Goal: Navigation & Orientation: Find specific page/section

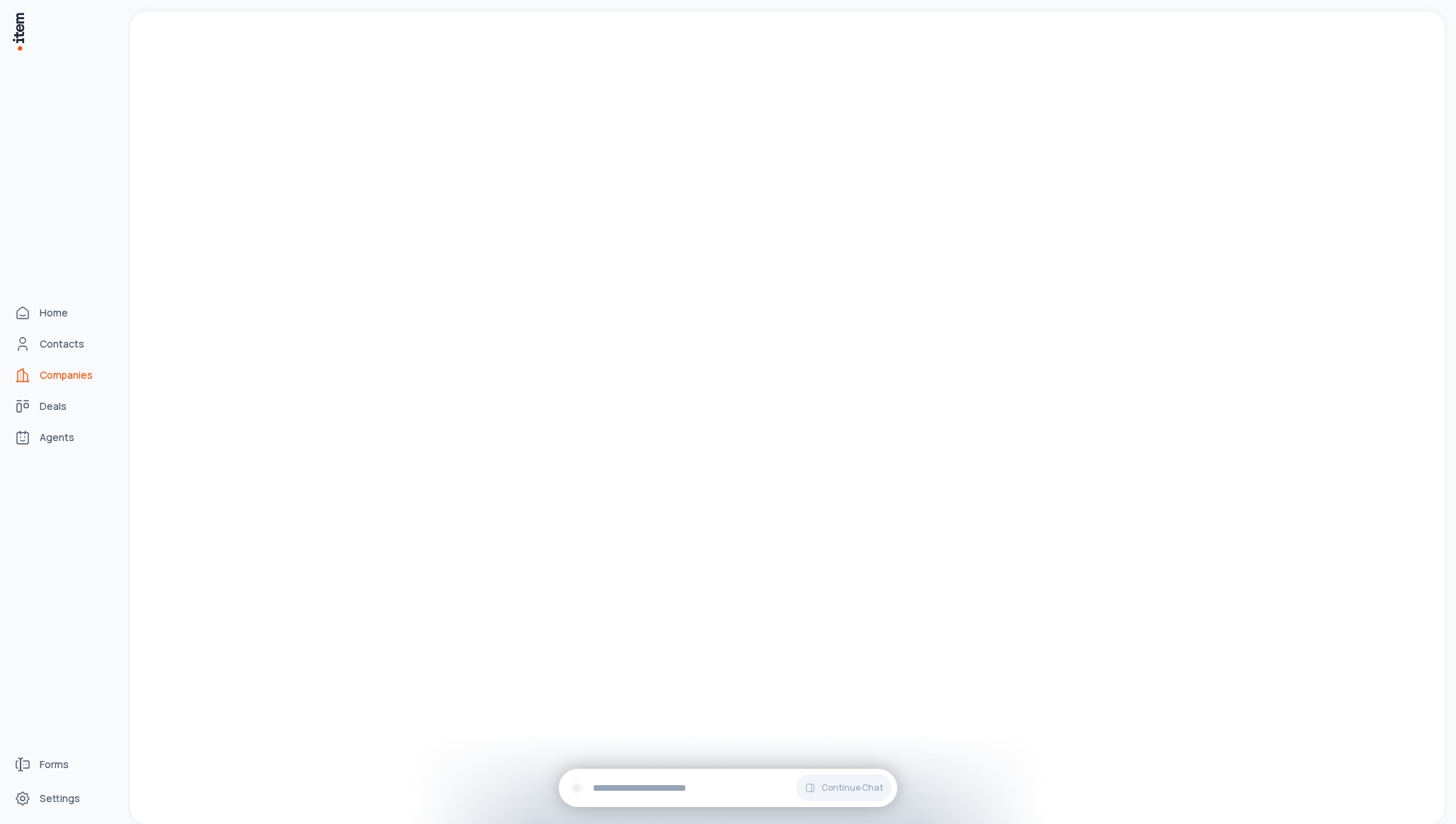
click at [76, 372] on span "Companies" at bounding box center [66, 376] width 53 height 15
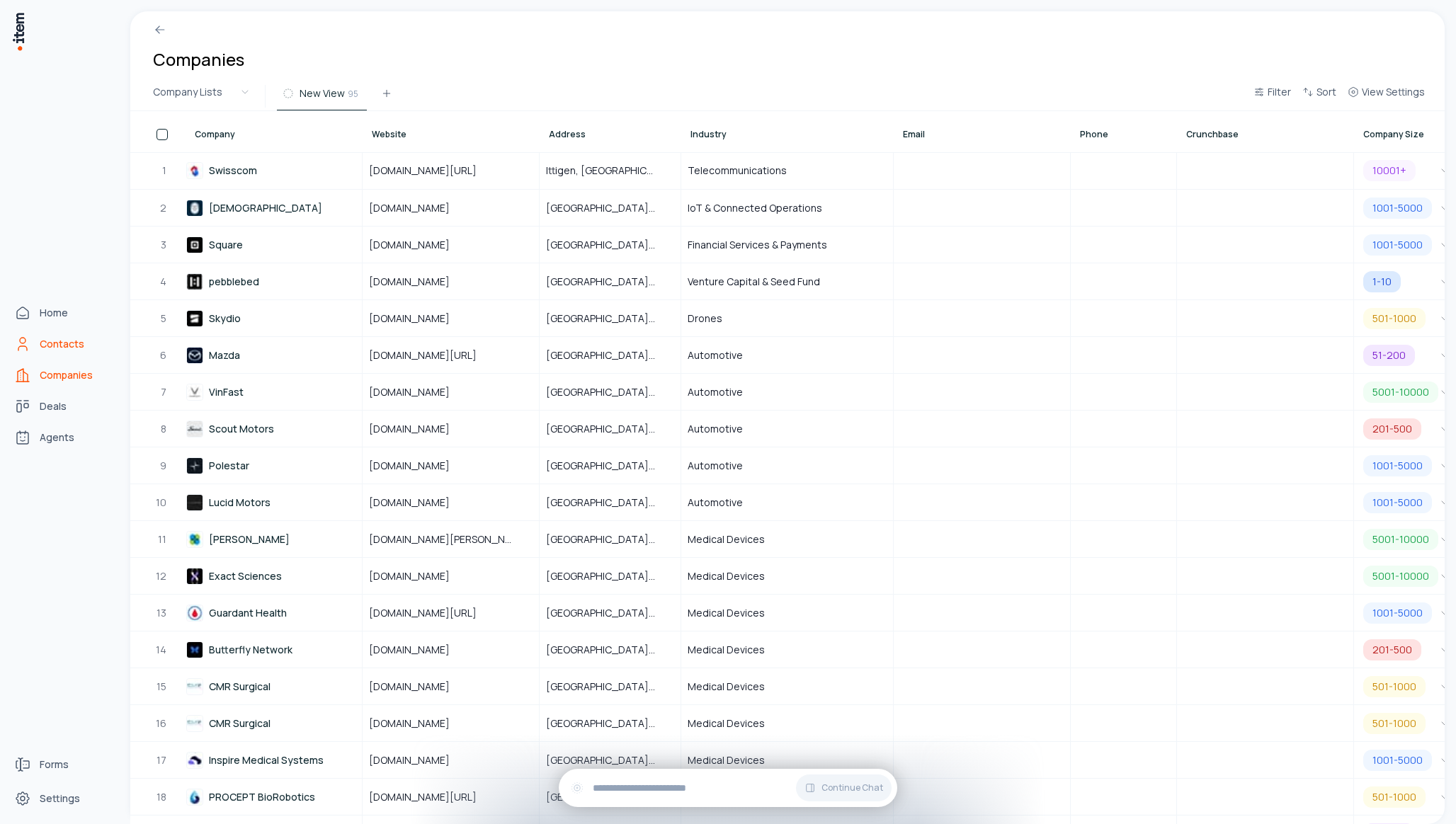
click at [69, 344] on span "Contacts" at bounding box center [62, 344] width 45 height 15
click at [62, 437] on span "Agents" at bounding box center [57, 437] width 35 height 15
click at [60, 415] on link "Deals" at bounding box center [62, 406] width 107 height 28
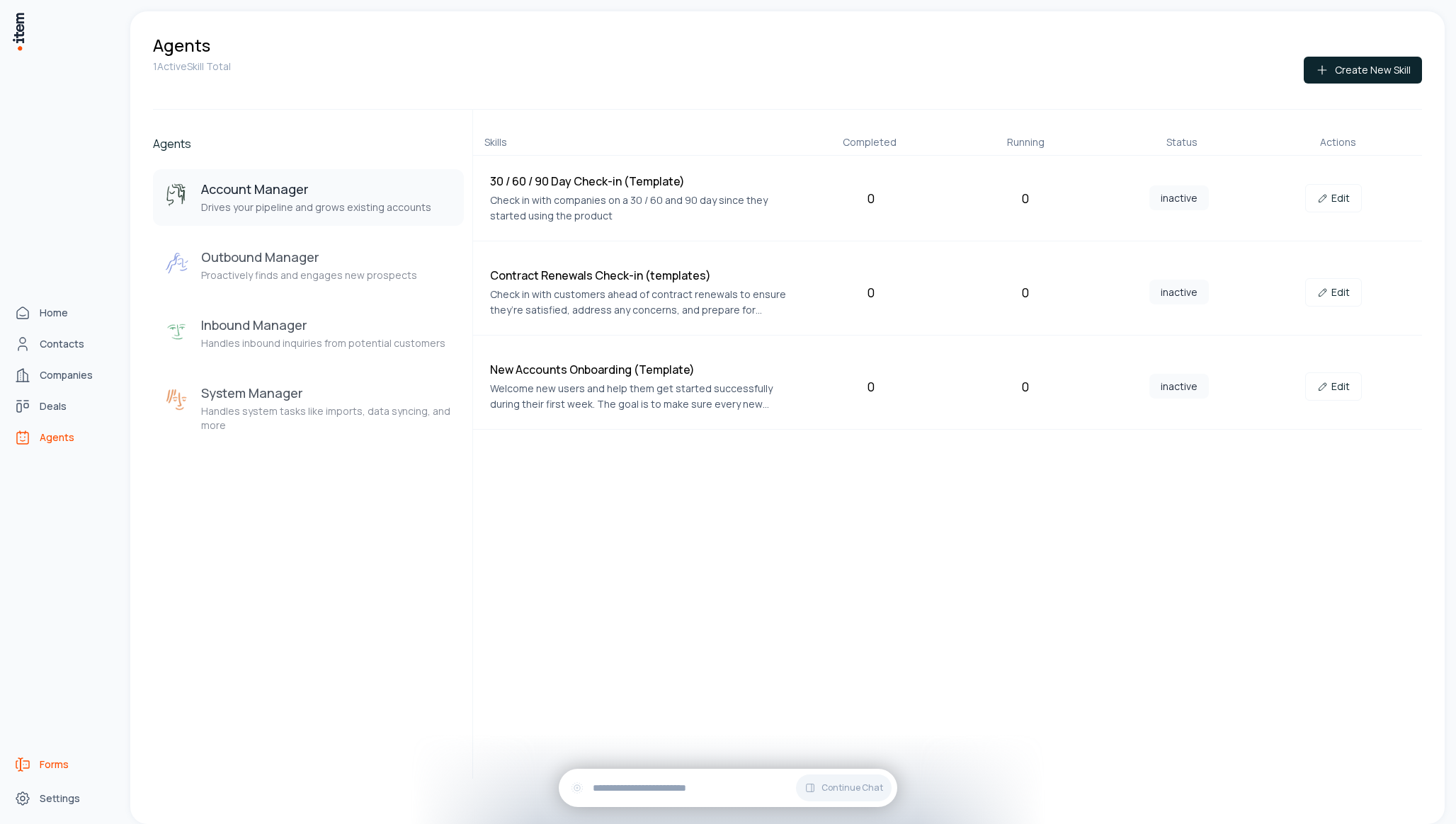
click at [46, 765] on span "Forms" at bounding box center [55, 765] width 29 height 15
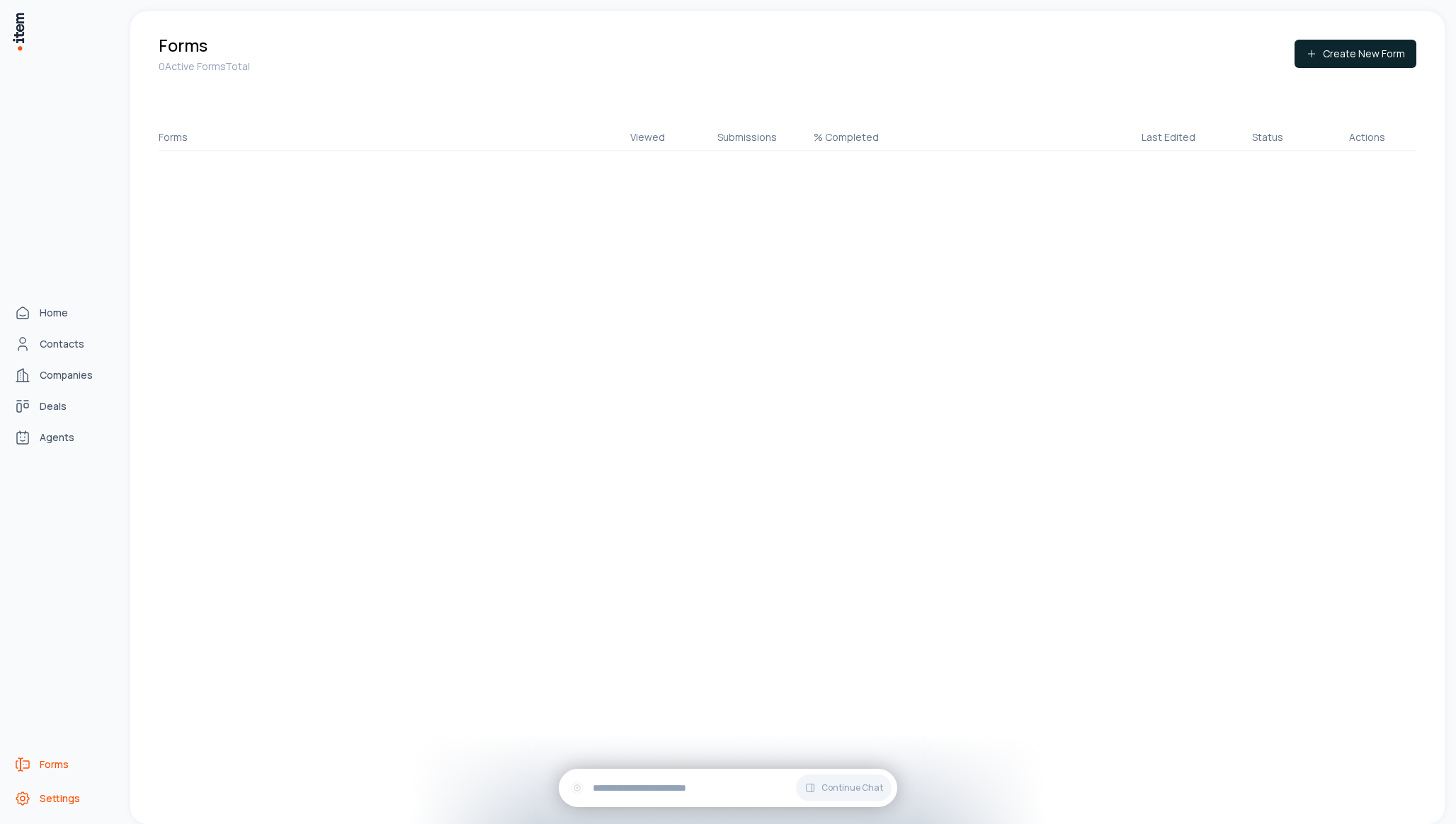
click at [51, 799] on span "Settings" at bounding box center [60, 799] width 40 height 15
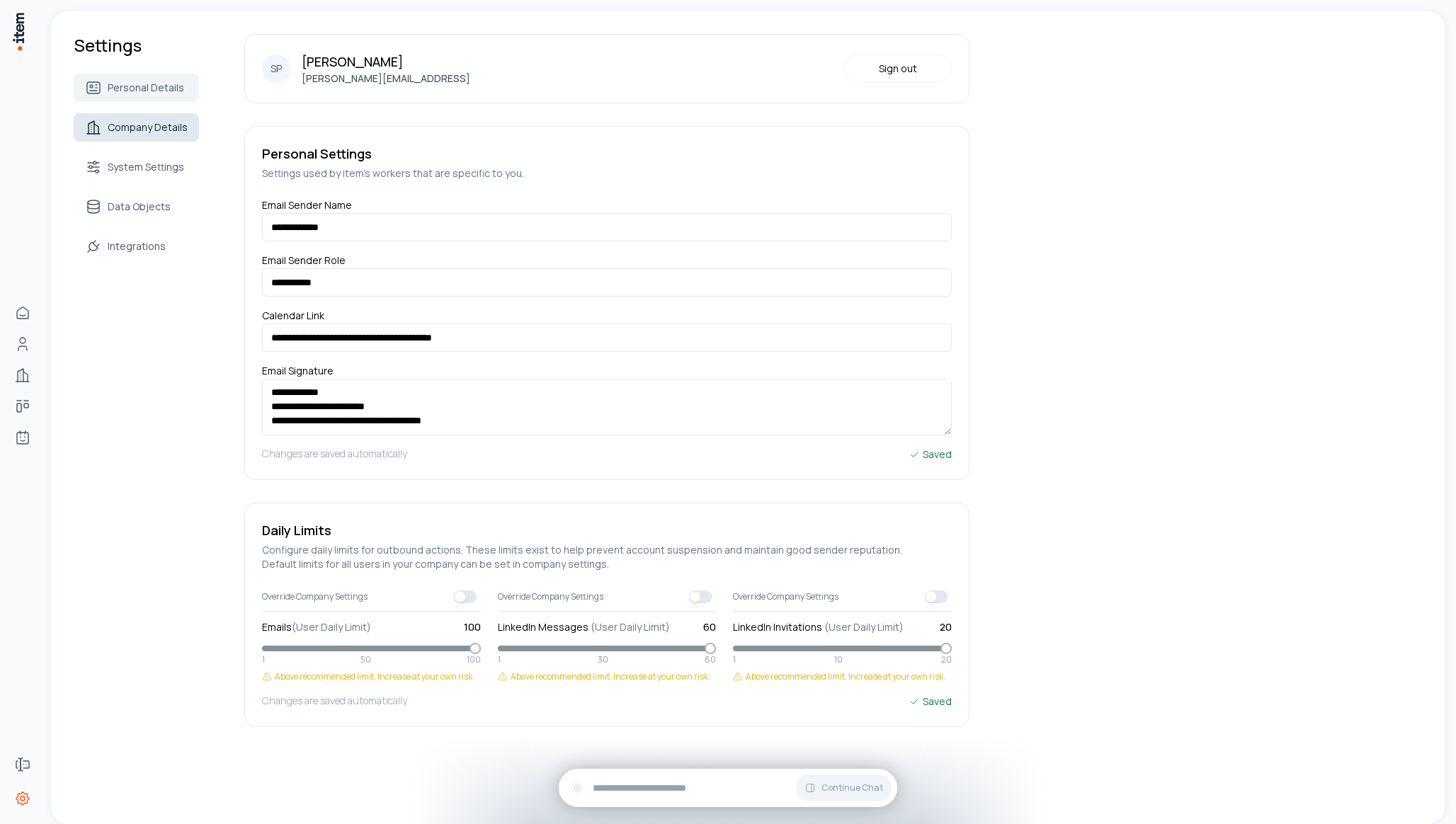
click at [146, 133] on span "Company Details" at bounding box center [147, 127] width 80 height 15
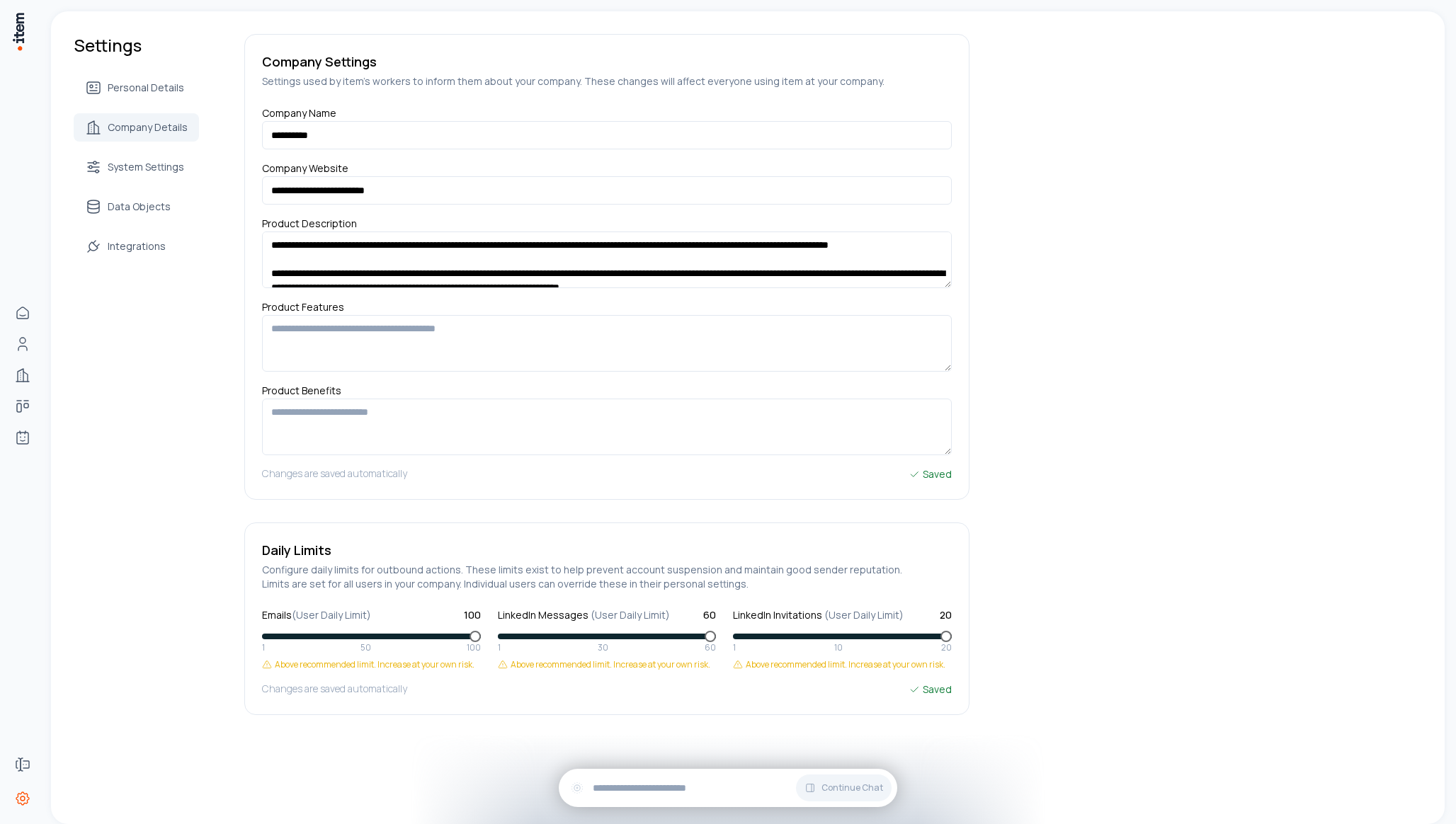
scroll to position [196, 0]
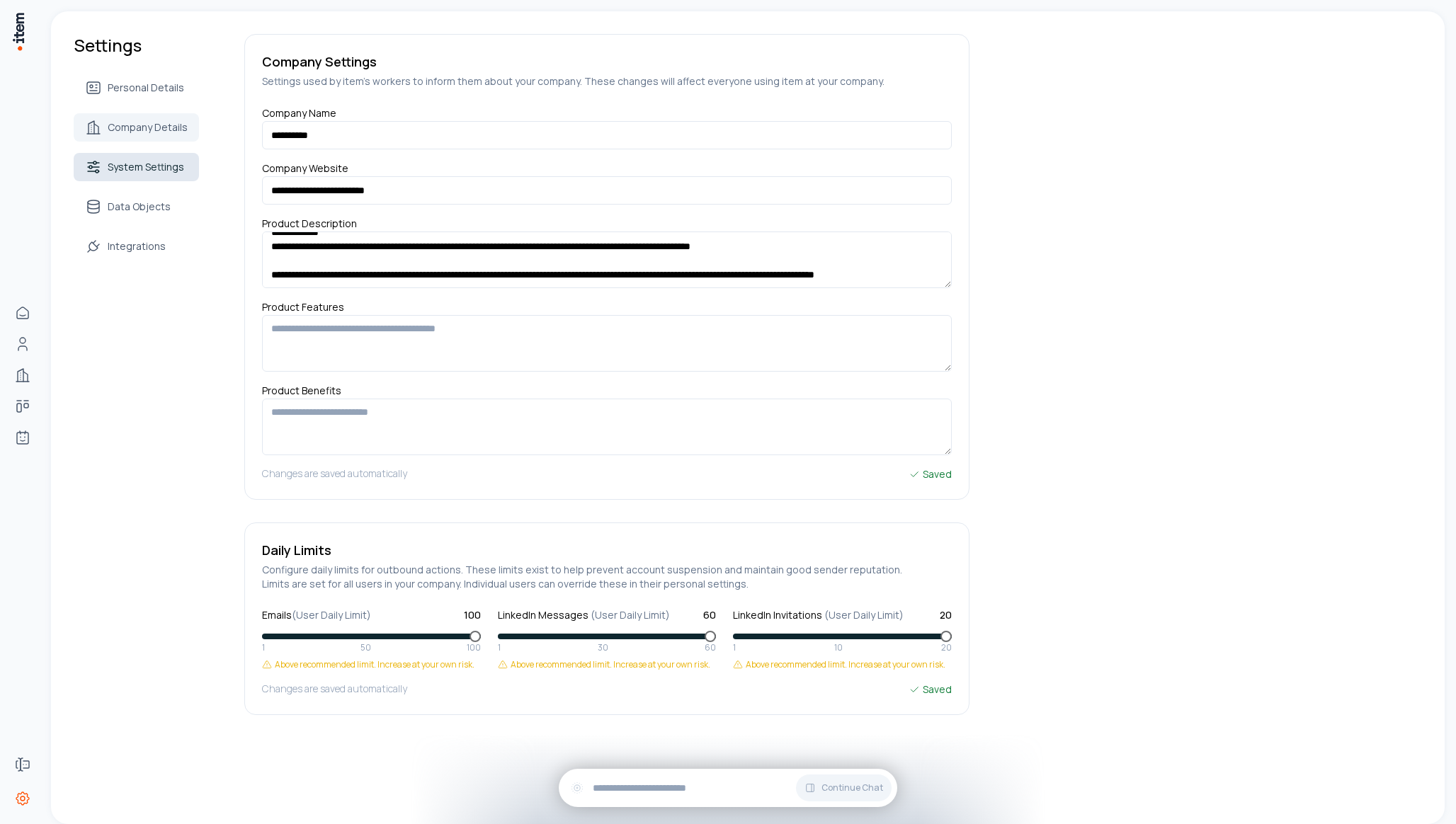
click at [125, 157] on link "System Settings" at bounding box center [136, 166] width 126 height 28
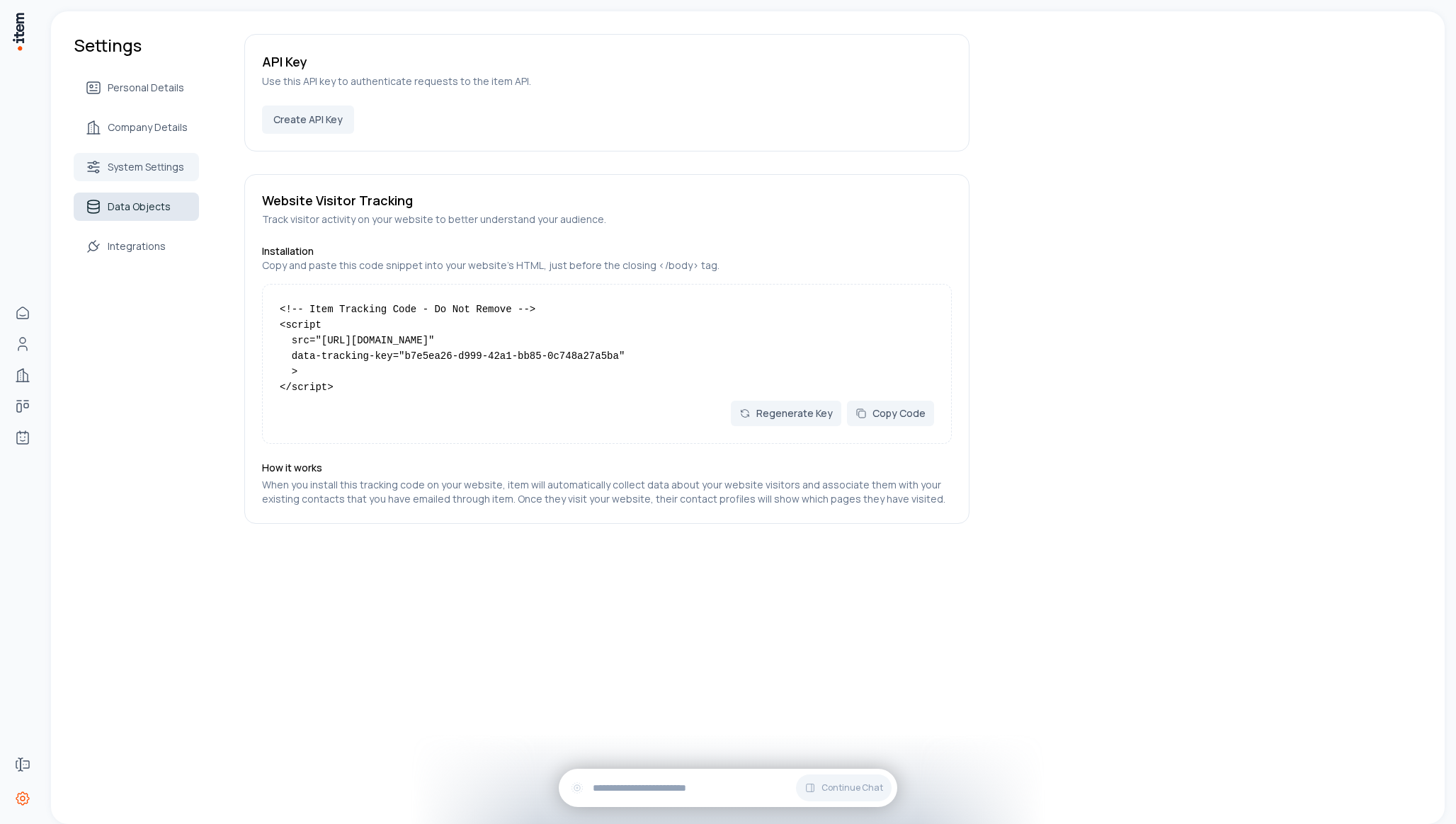
click at [119, 209] on span "Data Objects" at bounding box center [138, 206] width 63 height 15
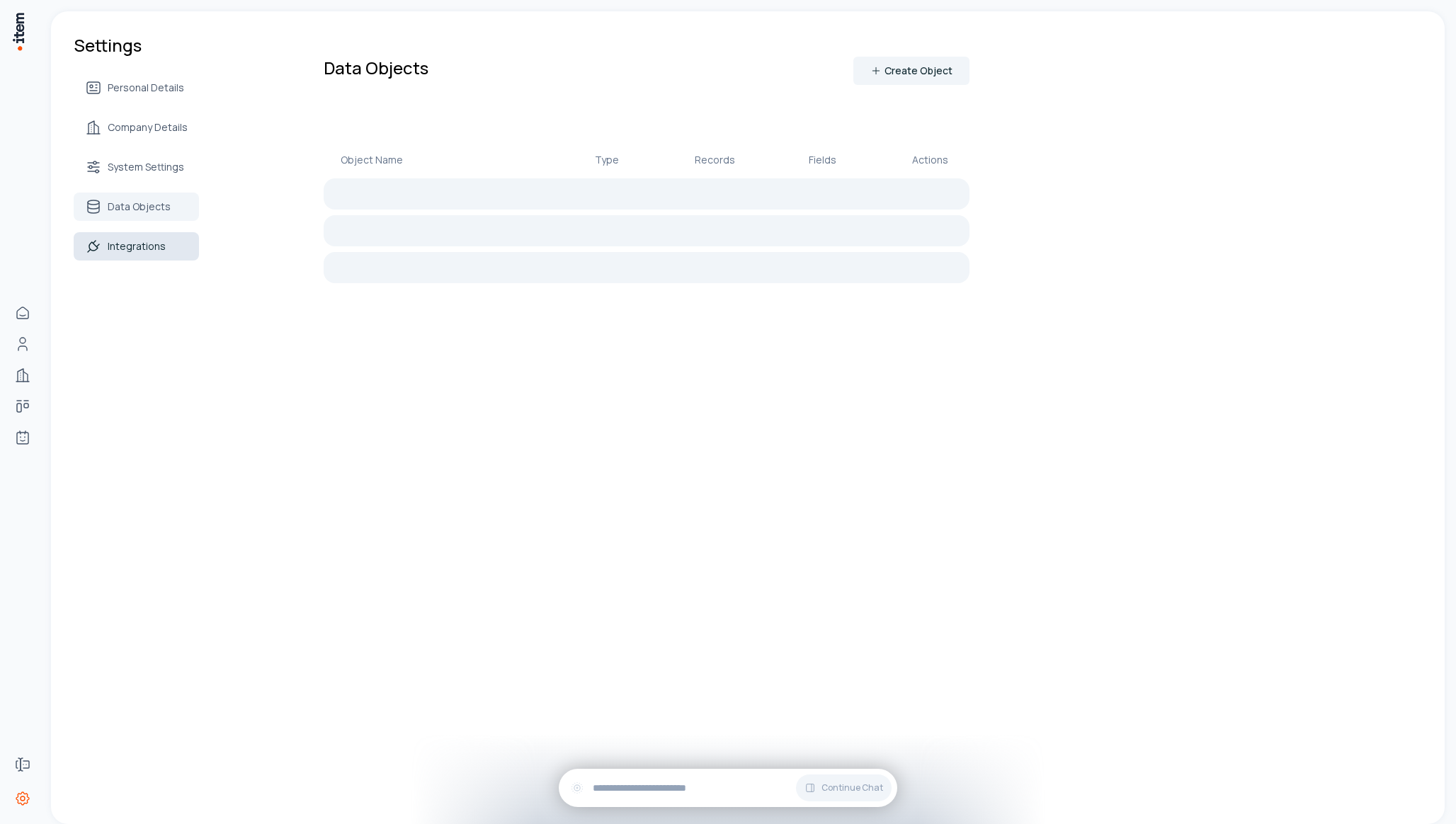
click at [129, 254] on link "Integrations" at bounding box center [136, 246] width 126 height 28
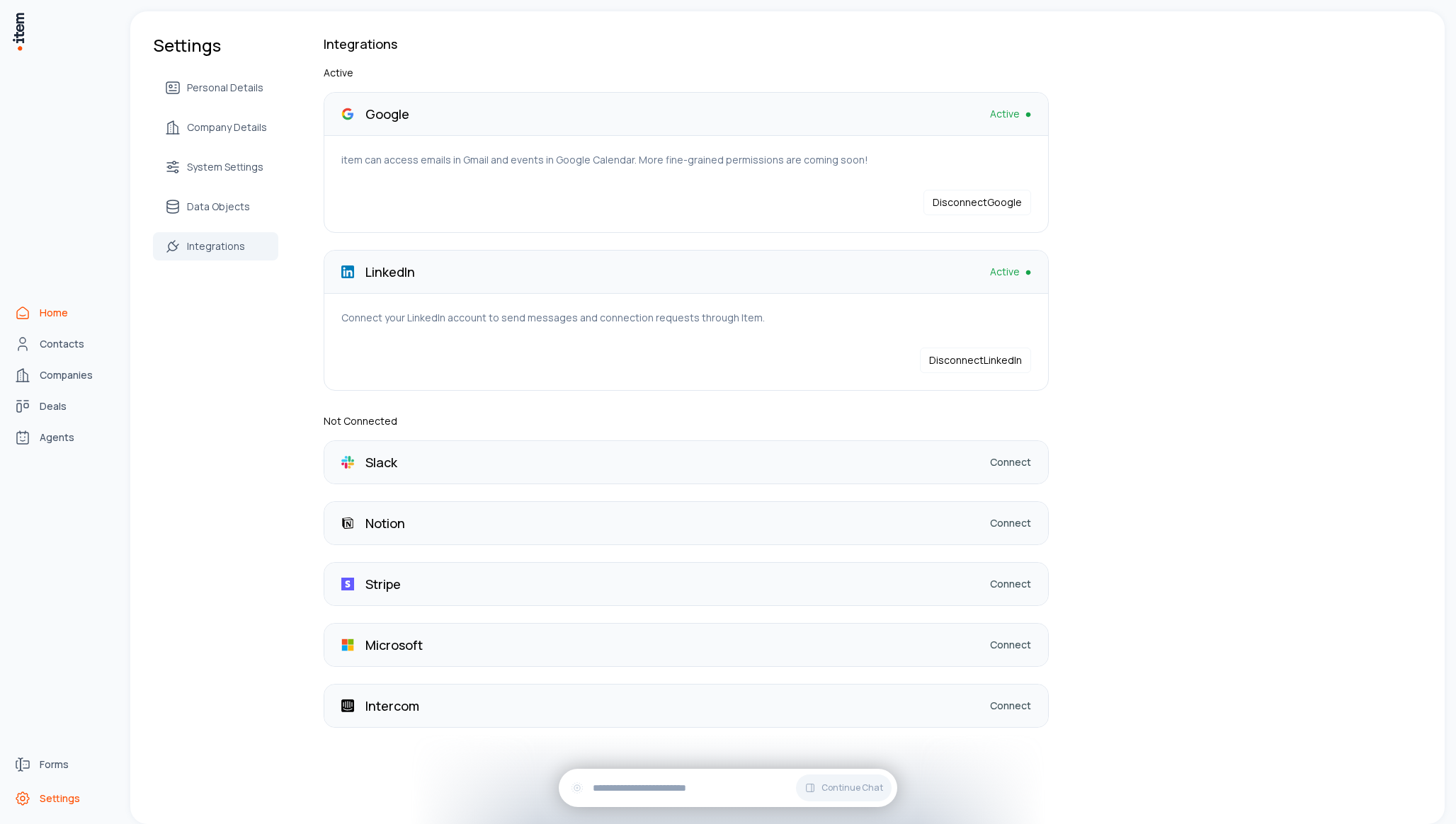
click at [49, 319] on span "Home" at bounding box center [54, 313] width 28 height 15
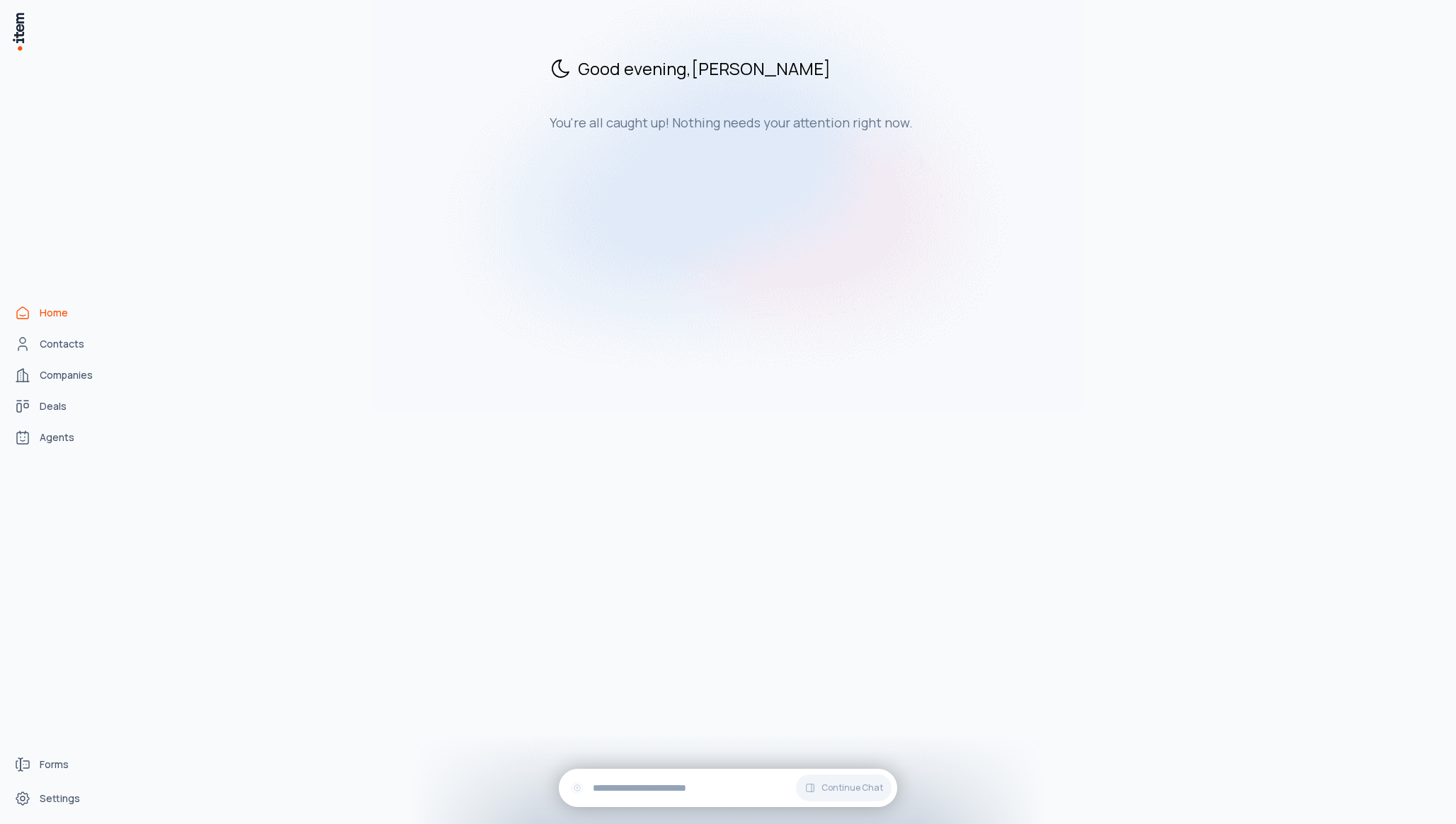
click at [631, 146] on div "Good evening , [PERSON_NAME] You're all caught up! Nothing needs your attention…" at bounding box center [787, 93] width 1314 height 165
click at [18, 30] on img at bounding box center [18, 31] width 15 height 40
click at [53, 794] on span "Settings" at bounding box center [60, 799] width 40 height 15
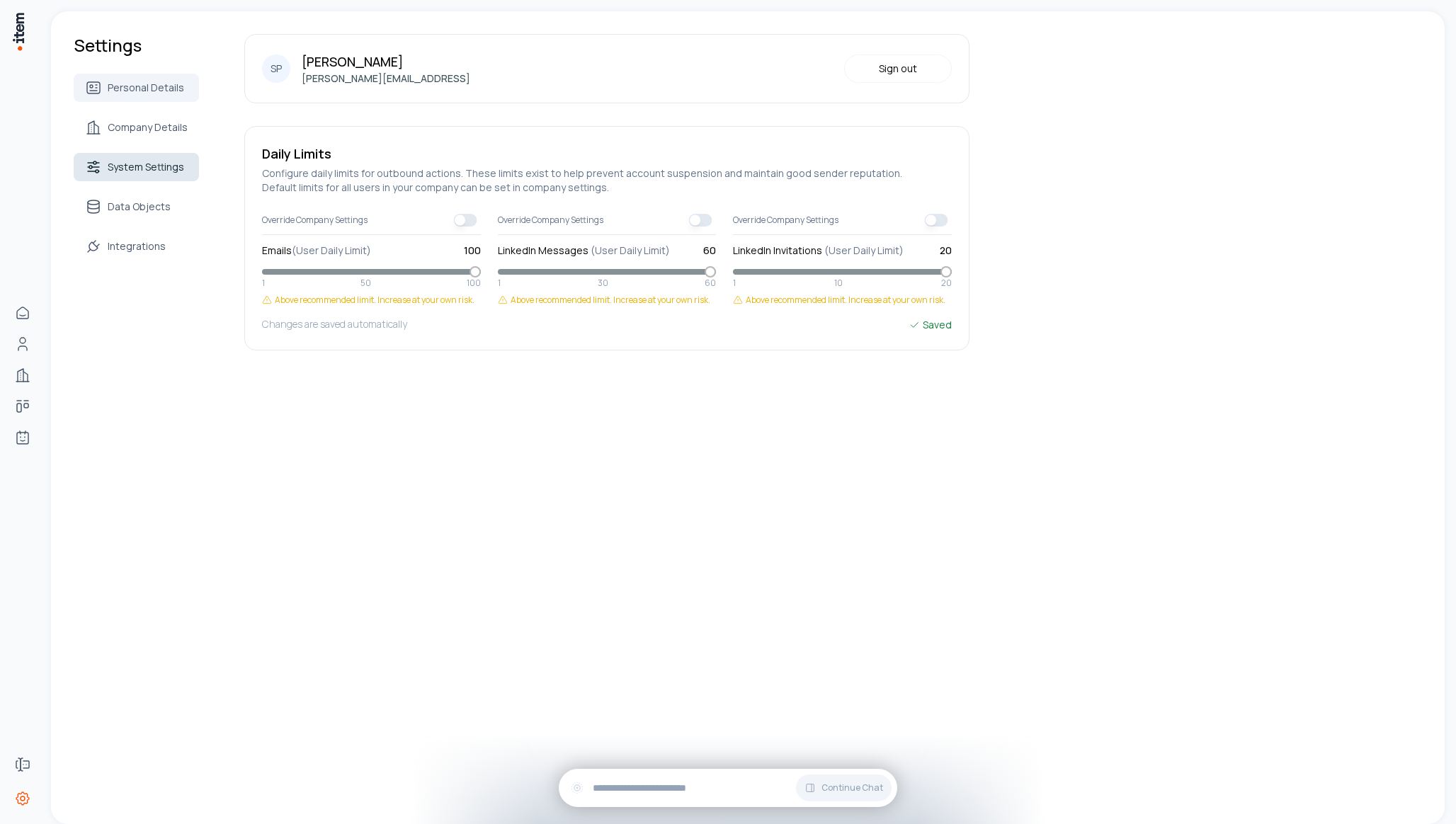
click at [128, 163] on span "System Settings" at bounding box center [146, 167] width 76 height 15
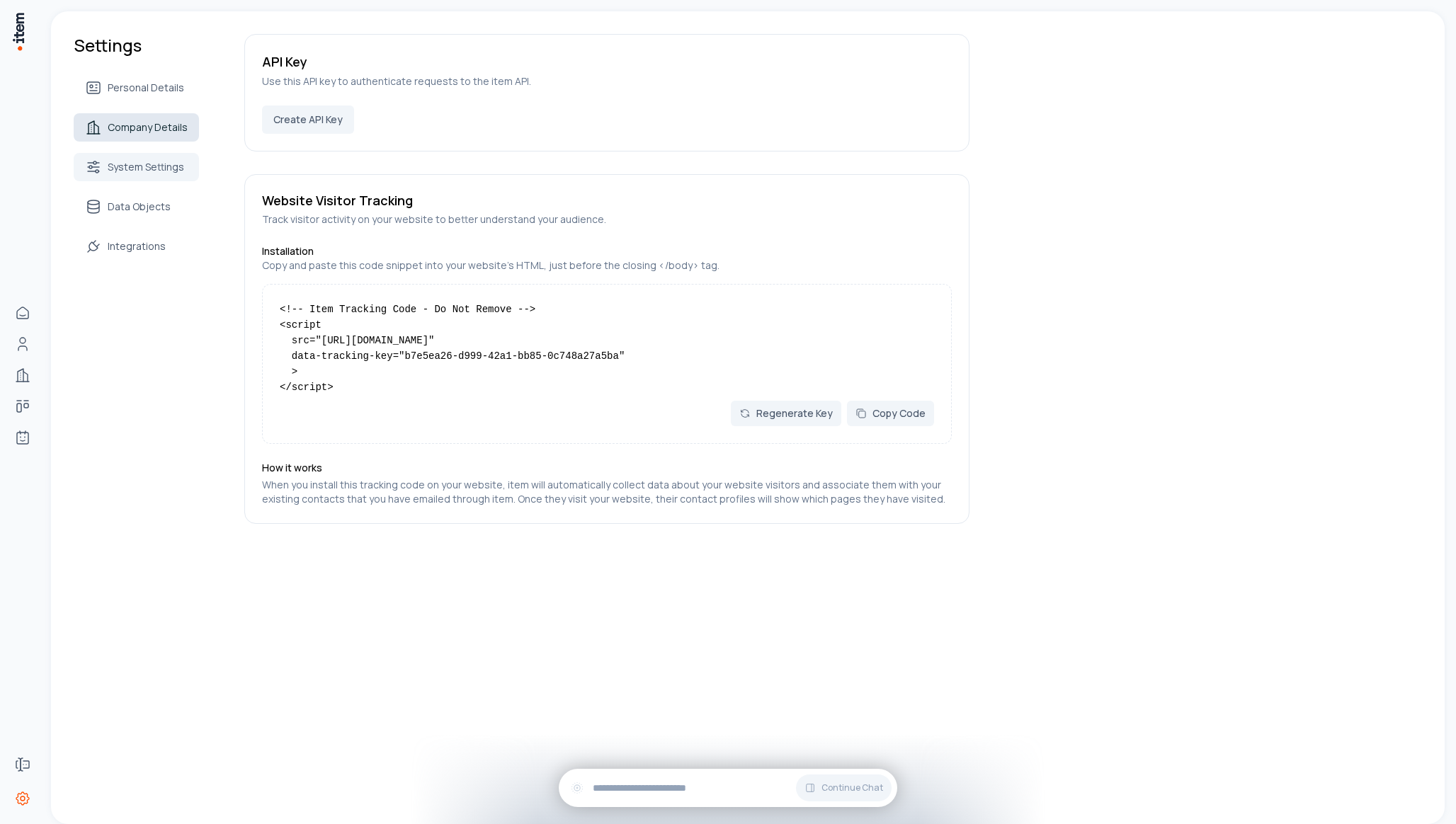
click at [138, 128] on span "Company Details" at bounding box center [147, 127] width 80 height 15
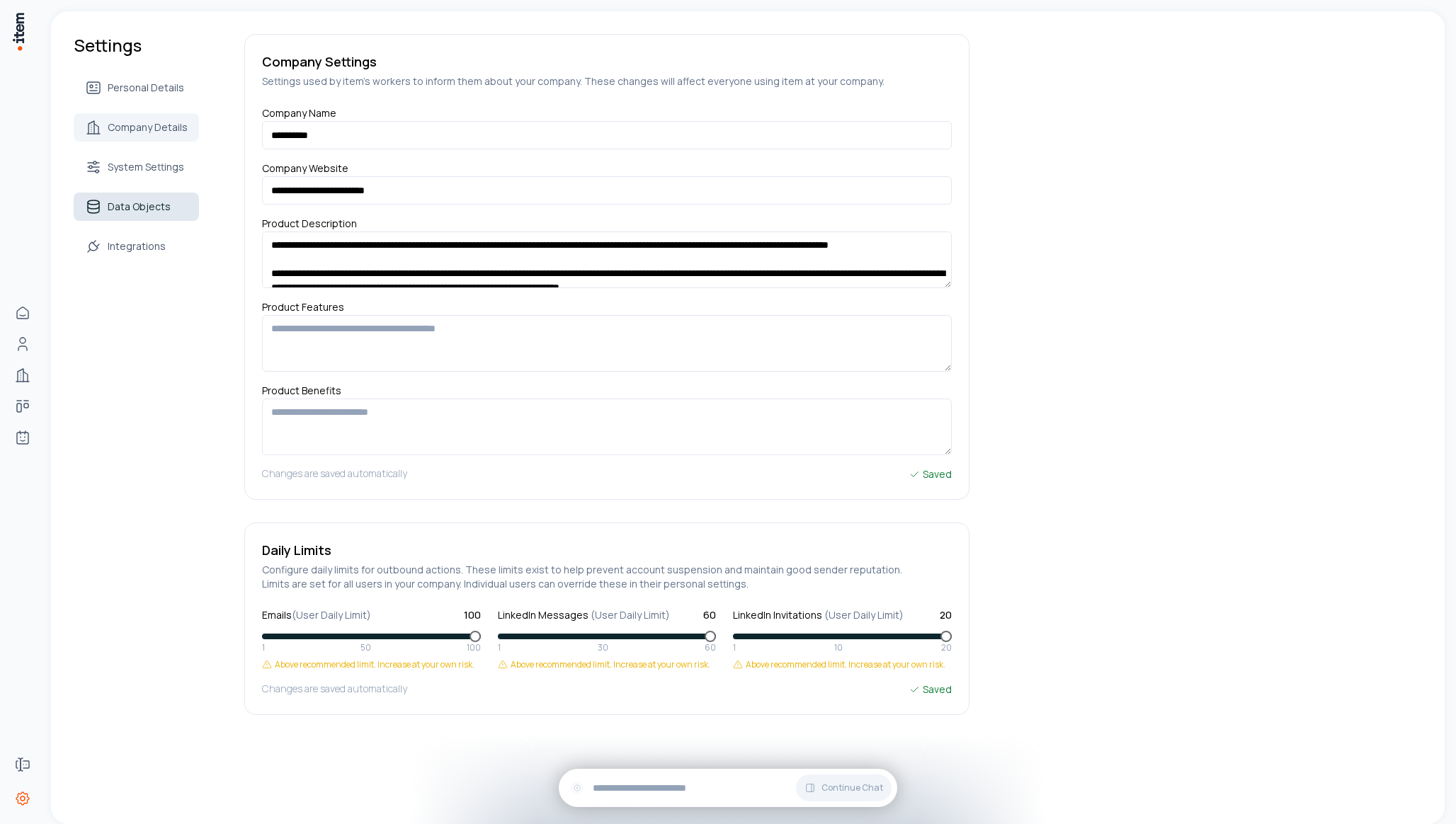
click at [143, 214] on link "Data Objects" at bounding box center [136, 206] width 126 height 28
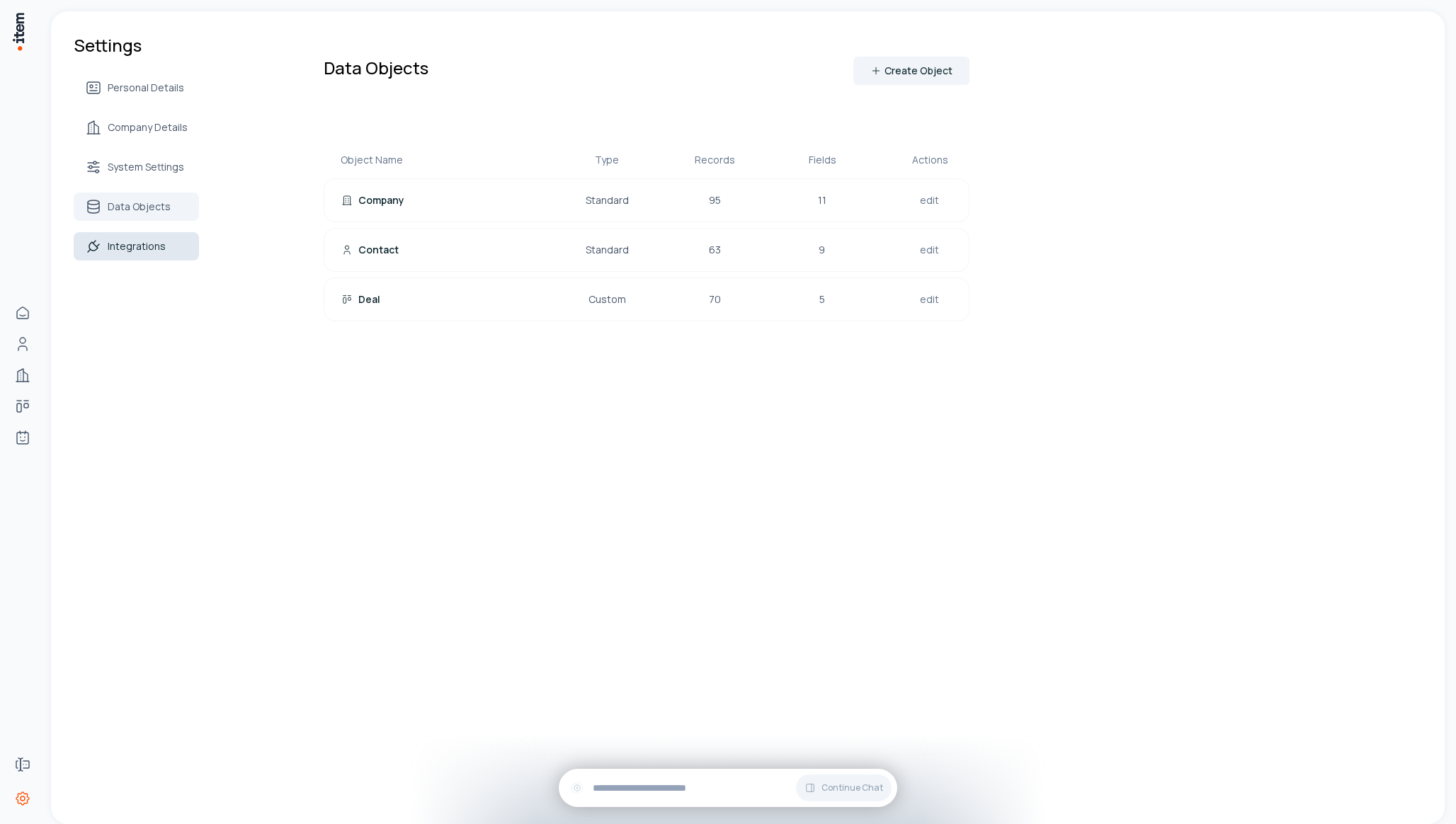
click at [139, 251] on span "Integrations" at bounding box center [136, 246] width 58 height 15
